Goal: Information Seeking & Learning: Learn about a topic

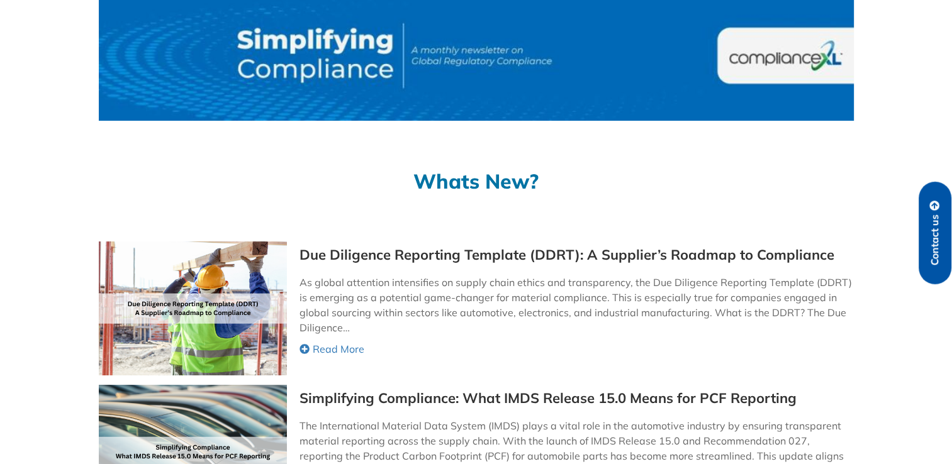
scroll to position [74, 0]
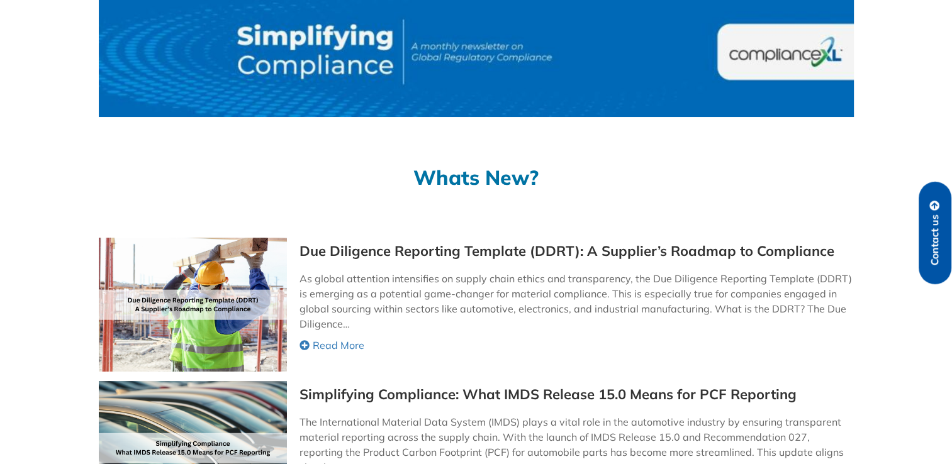
click at [561, 309] on p "As global attention intensifies on supply chain ethics and transparency, the Du…" at bounding box center [576, 301] width 553 height 60
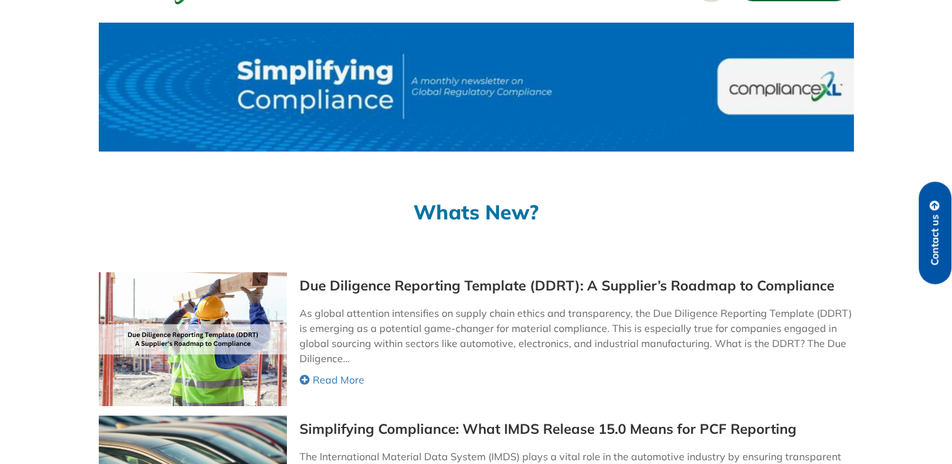
scroll to position [0, 0]
